Goal: Task Accomplishment & Management: Manage account settings

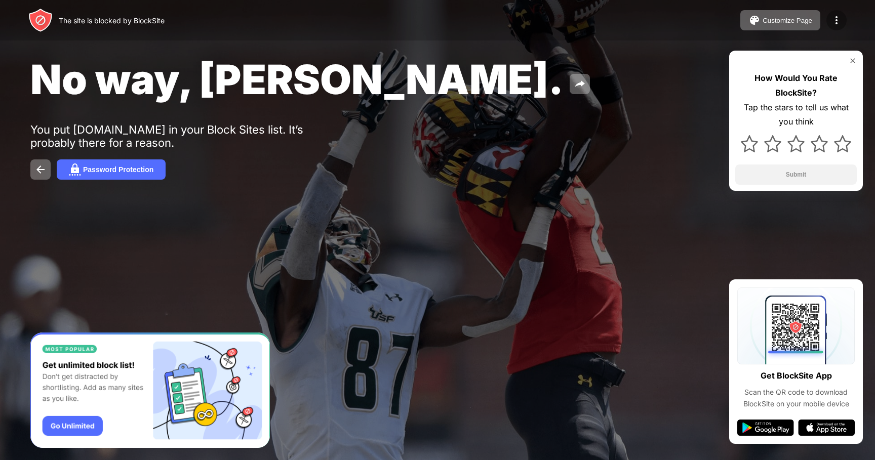
click at [831, 14] on img at bounding box center [837, 20] width 12 height 12
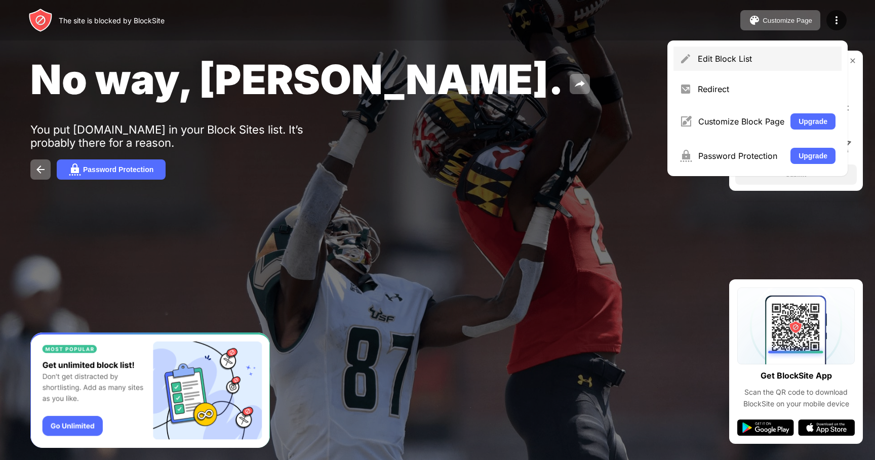
click at [709, 51] on div "Edit Block List" at bounding box center [758, 59] width 168 height 24
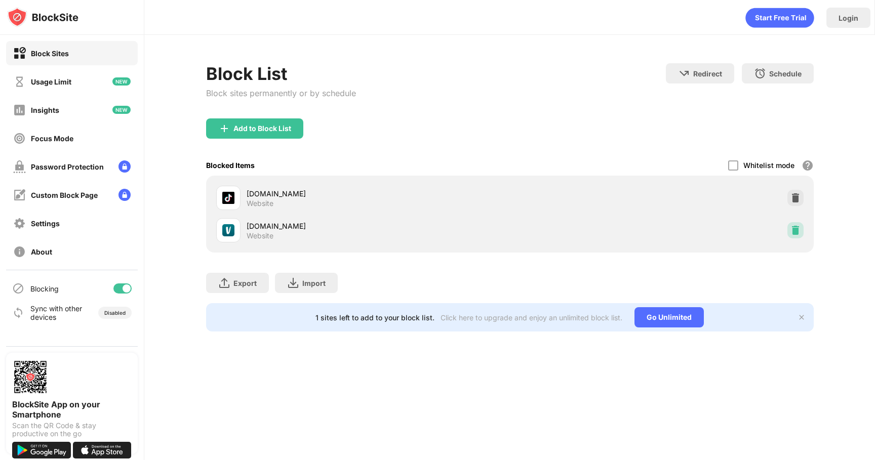
click at [790, 225] on div at bounding box center [796, 230] width 16 height 16
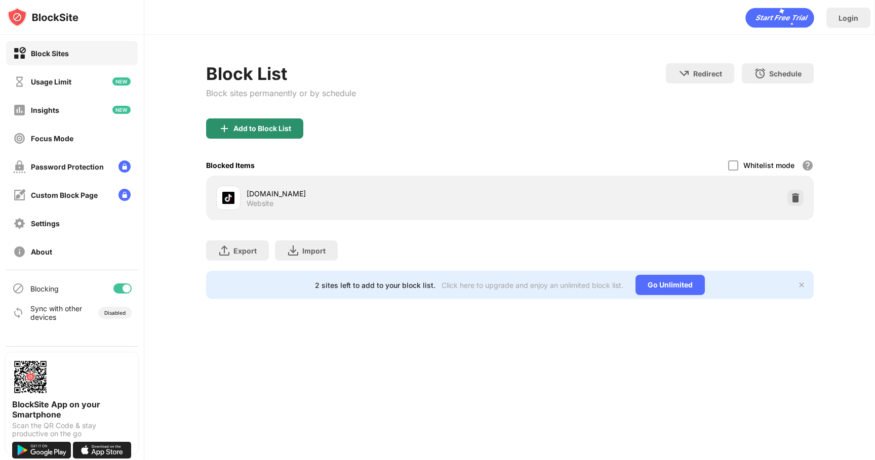
click at [274, 133] on div "Add to Block List" at bounding box center [254, 129] width 97 height 20
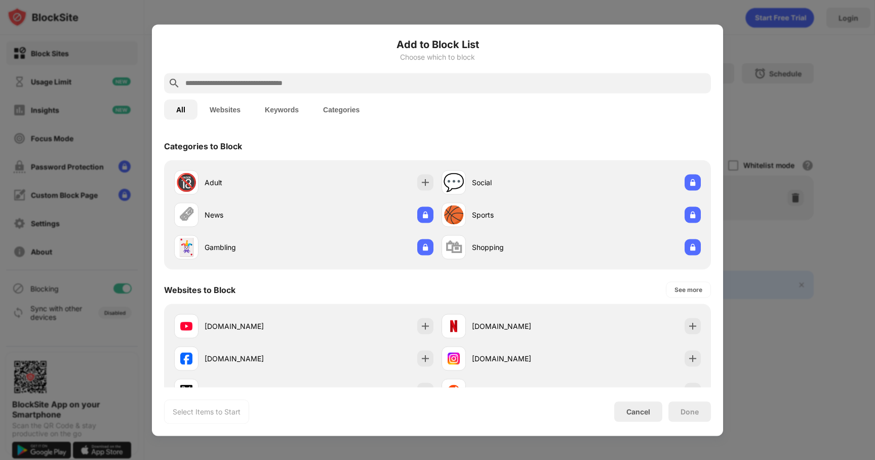
click at [254, 69] on div "Add to Block List Choose which to block" at bounding box center [437, 54] width 547 height 36
click at [254, 76] on div at bounding box center [437, 83] width 547 height 20
click at [254, 81] on input "text" at bounding box center [445, 83] width 523 height 12
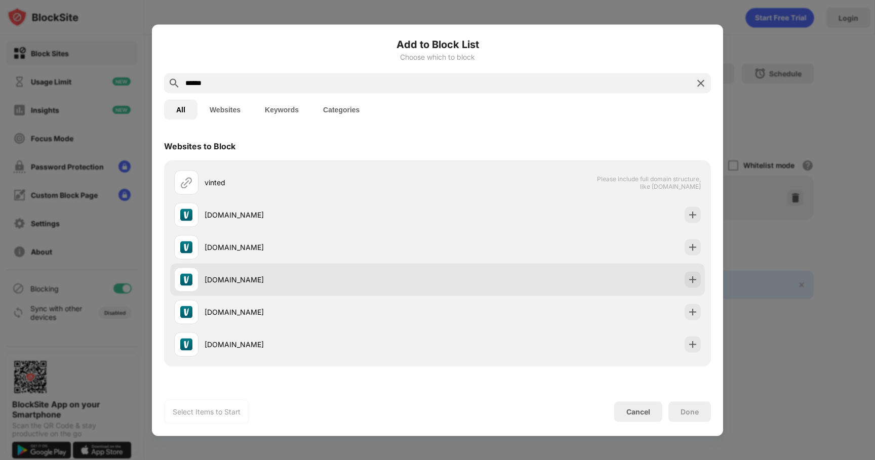
type input "******"
click at [248, 286] on div "[DOMAIN_NAME]" at bounding box center [305, 279] width 263 height 24
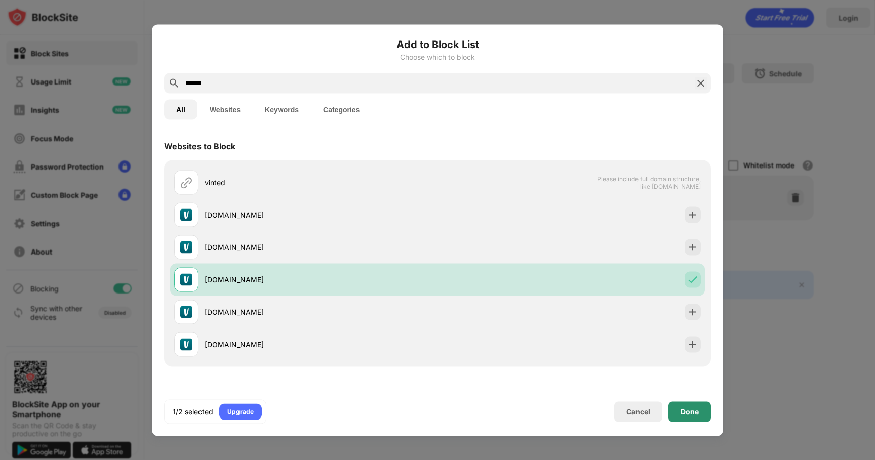
click at [694, 411] on div "Done" at bounding box center [690, 412] width 18 height 8
